Goal: Task Accomplishment & Management: Manage account settings

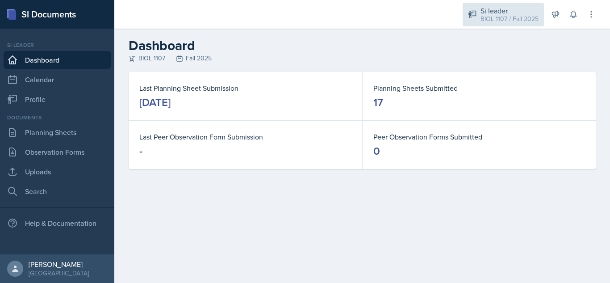
click at [483, 19] on div "BIOL 1107 / Fall 2025" at bounding box center [510, 18] width 58 height 9
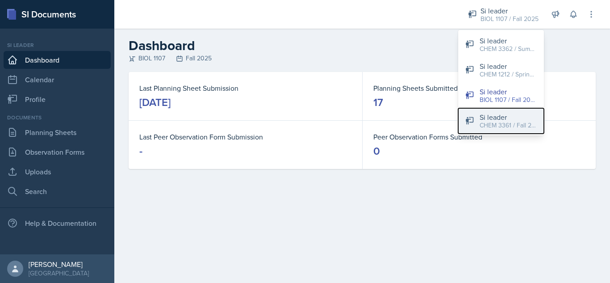
click at [502, 125] on div "CHEM 3361 / Fall 2025" at bounding box center [508, 125] width 57 height 9
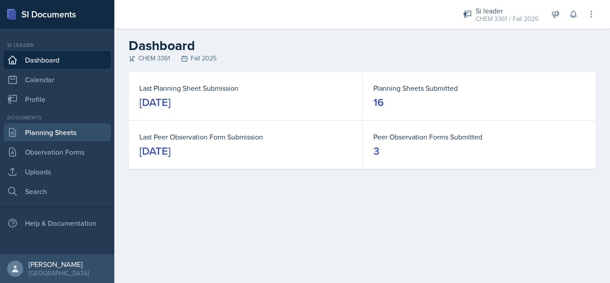
click at [69, 129] on link "Planning Sheets" at bounding box center [57, 132] width 107 height 18
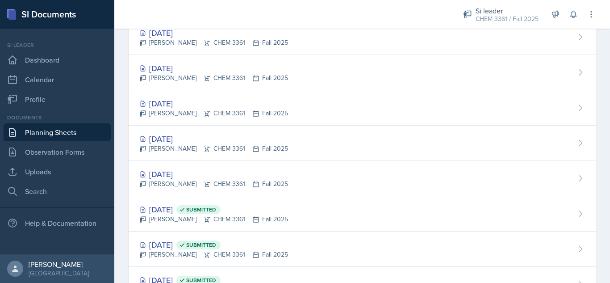
scroll to position [266, 0]
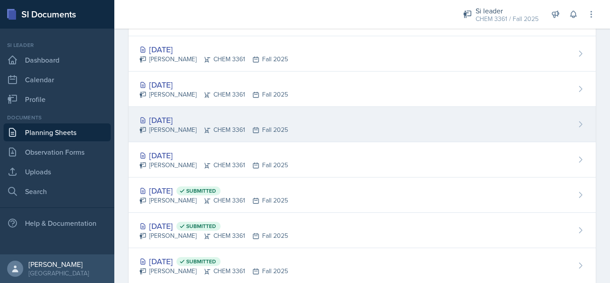
click at [334, 128] on div "[DATE] [PERSON_NAME] CHEM 3361 Fall 2025" at bounding box center [362, 124] width 467 height 35
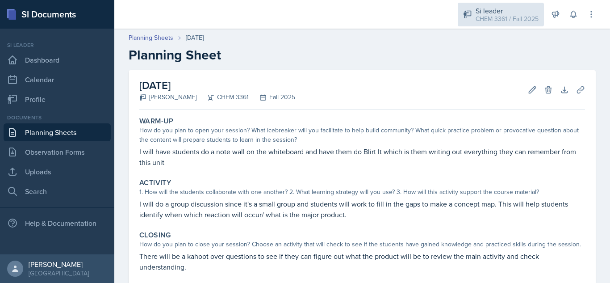
click at [496, 10] on div "Si leader" at bounding box center [507, 10] width 63 height 11
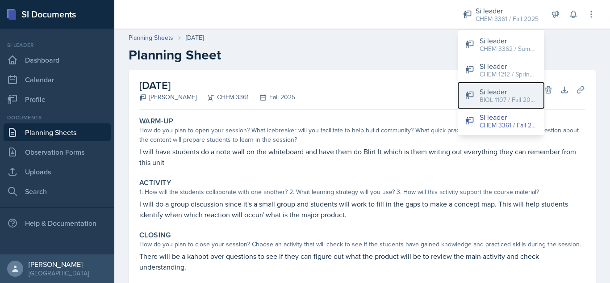
click at [511, 96] on div "BIOL 1107 / Fall 2025" at bounding box center [508, 99] width 57 height 9
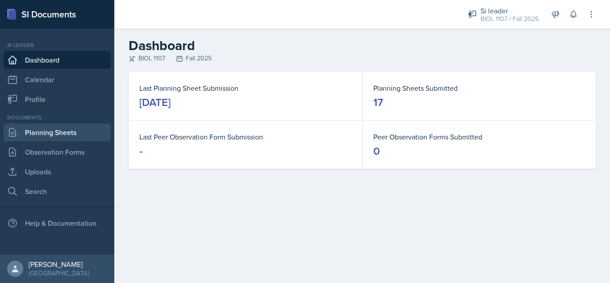
click at [69, 130] on link "Planning Sheets" at bounding box center [57, 132] width 107 height 18
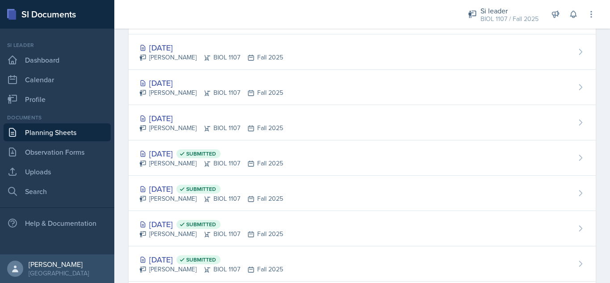
scroll to position [311, 0]
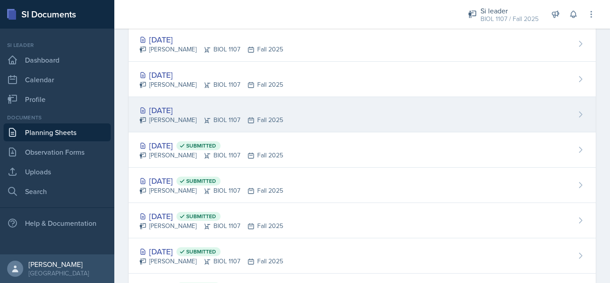
click at [355, 125] on div "[DATE] [PERSON_NAME] BIOL 1107 Fall 2025" at bounding box center [362, 114] width 467 height 35
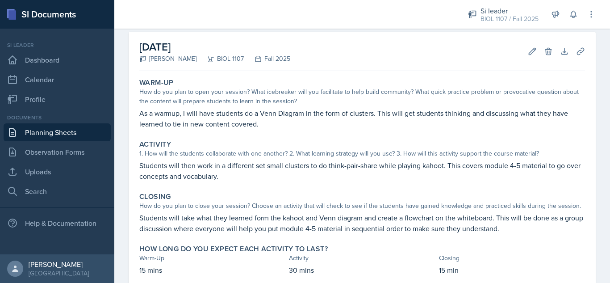
scroll to position [37, 0]
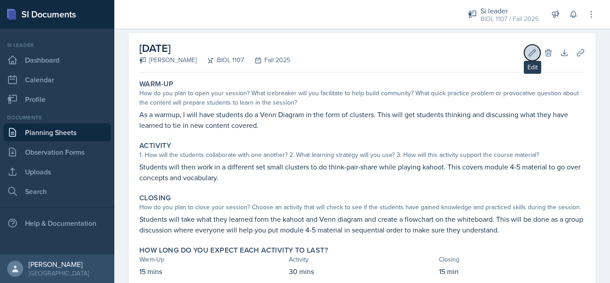
click at [524, 57] on button "Edit" at bounding box center [532, 53] width 16 height 16
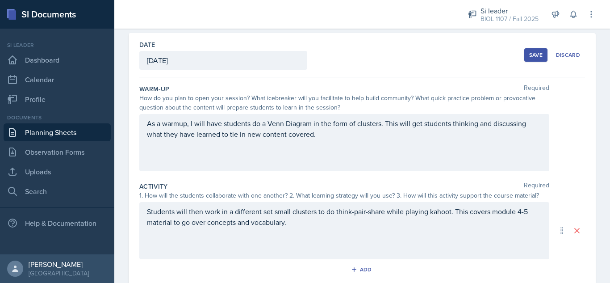
click at [305, 224] on p "Students will then work in a different set small clusters to do think-pair-shar…" at bounding box center [344, 216] width 395 height 21
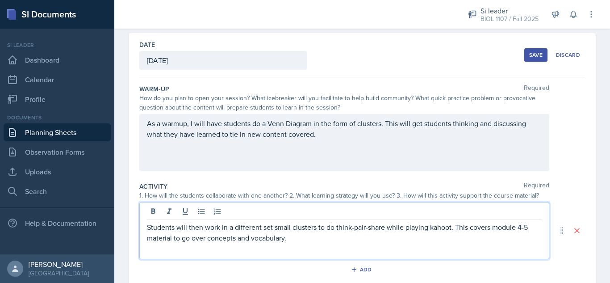
paste div
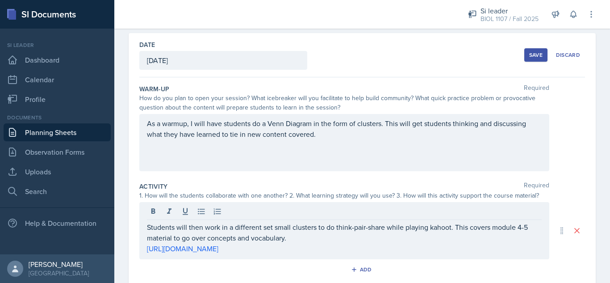
click at [529, 54] on div "Save" at bounding box center [535, 54] width 13 height 7
